Goal: Use online tool/utility: Utilize a website feature to perform a specific function

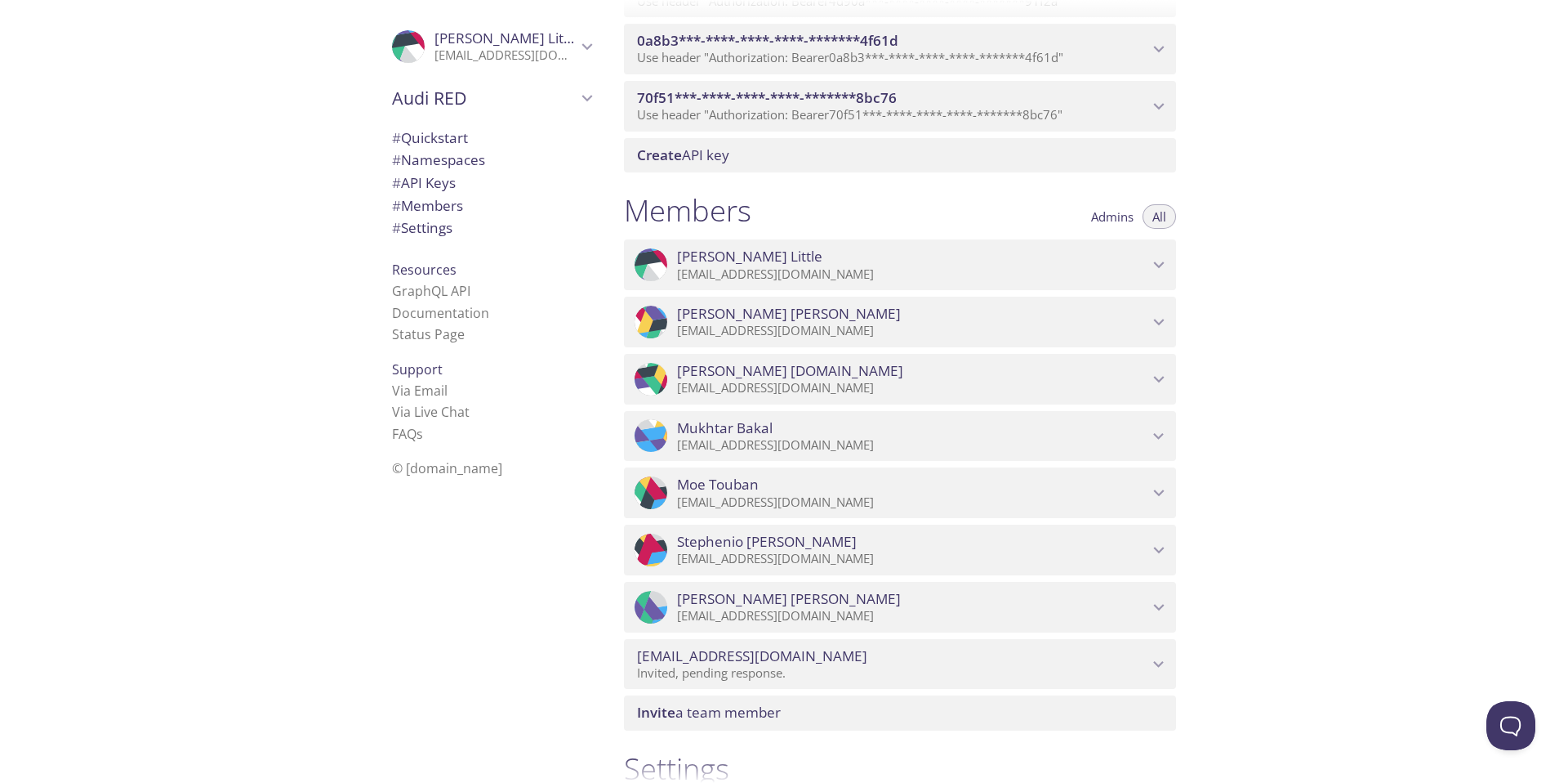
scroll to position [579, 0]
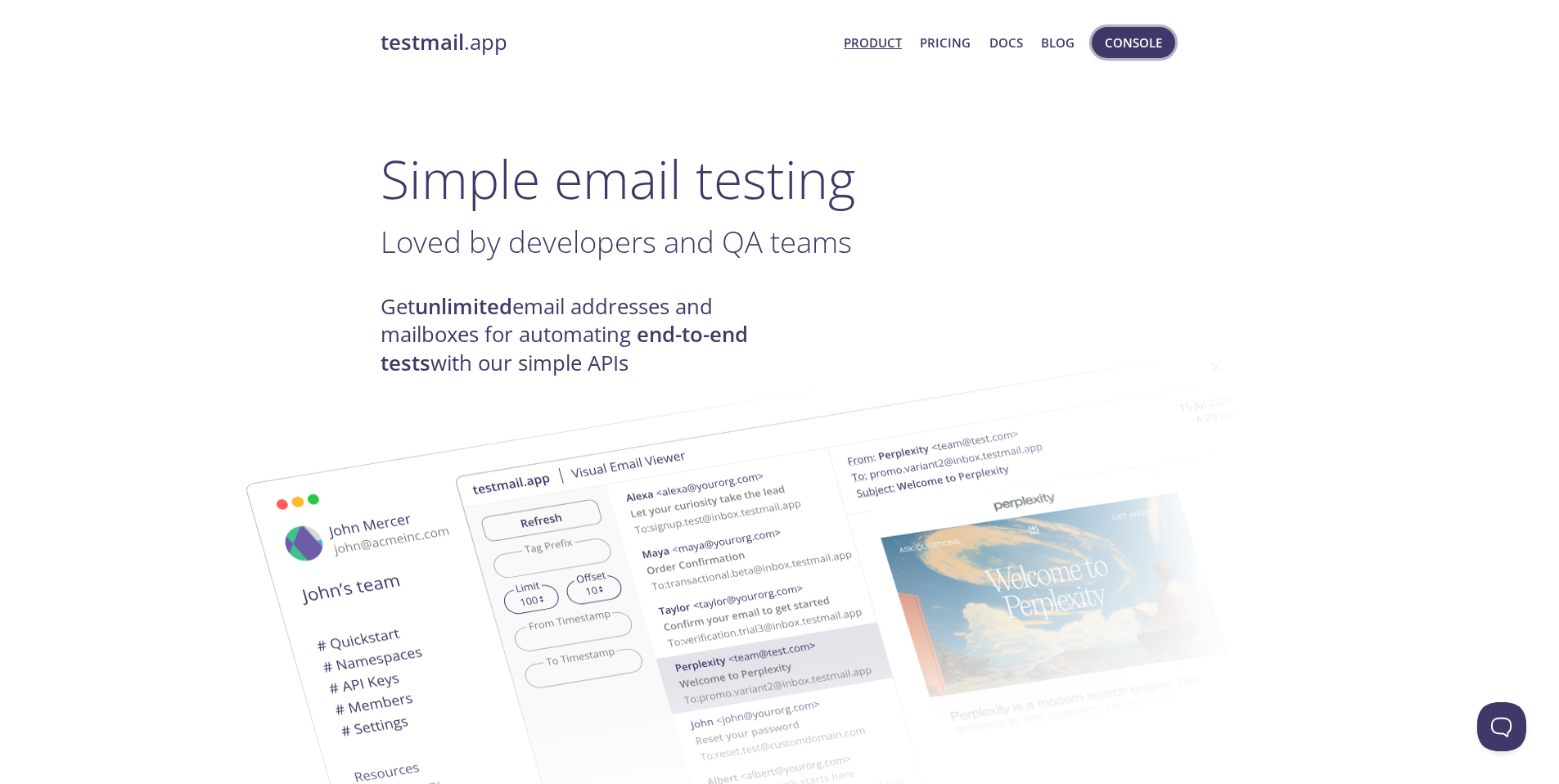
click at [1098, 45] on button "Console" at bounding box center [1133, 42] width 83 height 31
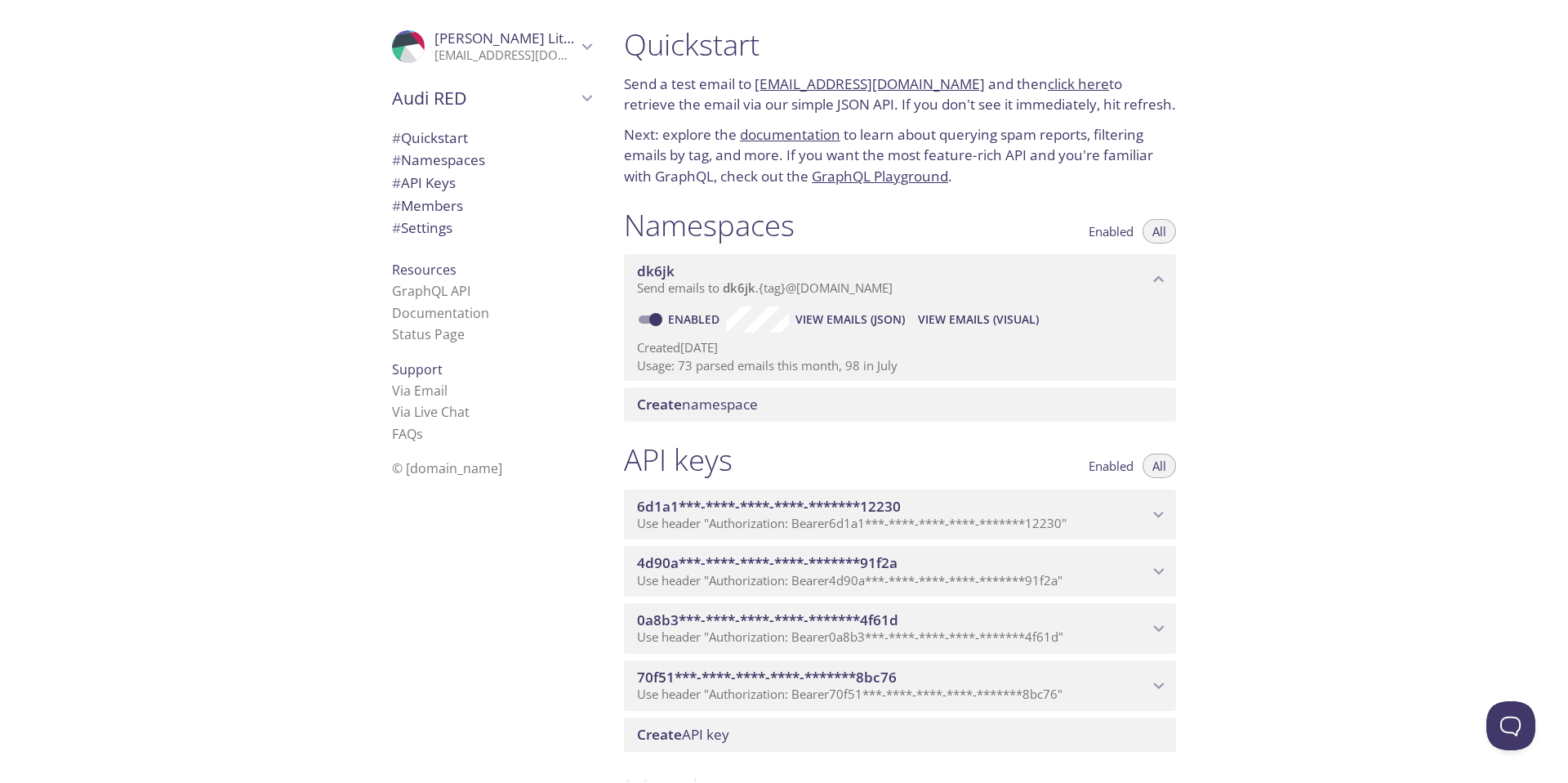
drag, startPoint x: 296, startPoint y: 161, endPoint x: 950, endPoint y: 483, distance: 729.0
click at [298, 165] on div ".cls-1 { fill: #6d5ca8; } .cls-2 { fill: #3fc191; } .cls-3 { fill: #3b4752; } .…" at bounding box center [305, 392] width 610 height 783
click at [870, 320] on span "View Emails (JSON)" at bounding box center [850, 319] width 109 height 19
